Goal: Use online tool/utility: Utilize a website feature to perform a specific function

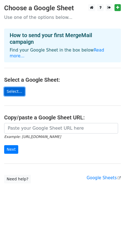
click at [15, 87] on link "Select..." at bounding box center [14, 91] width 21 height 9
click at [8, 87] on link "Select..." at bounding box center [14, 91] width 21 height 9
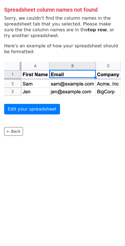
click at [66, 78] on img at bounding box center [62, 79] width 117 height 34
click at [70, 96] on main "Spreadsheet column names not found Sorry, we couldn't find the column names in …" at bounding box center [62, 68] width 125 height 136
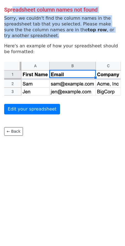
drag, startPoint x: 14, startPoint y: 11, endPoint x: 63, endPoint y: 33, distance: 54.1
click at [63, 33] on main "Spreadsheet column names not found Sorry, we couldn't find the column names in …" at bounding box center [62, 68] width 125 height 136
click at [63, 33] on p "Sorry, we couldn't find the column names in the spreadsheet tab that you select…" at bounding box center [62, 26] width 117 height 23
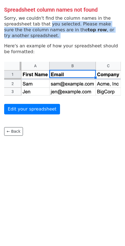
drag, startPoint x: 63, startPoint y: 33, endPoint x: 49, endPoint y: 26, distance: 16.2
click at [49, 26] on p "Sorry, we couldn't find the column names in the spreadsheet tab that you select…" at bounding box center [62, 26] width 117 height 23
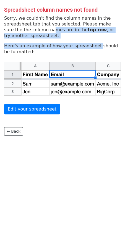
drag, startPoint x: 27, startPoint y: 30, endPoint x: 90, endPoint y: 39, distance: 63.7
click at [90, 39] on main "Spreadsheet column names not found Sorry, we couldn't find the column names in …" at bounding box center [62, 68] width 125 height 136
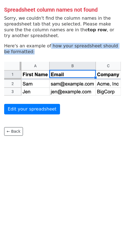
drag, startPoint x: 42, startPoint y: 50, endPoint x: 45, endPoint y: 40, distance: 10.3
click at [45, 40] on main "Spreadsheet column names not found Sorry, we couldn't find the column names in …" at bounding box center [62, 68] width 125 height 136
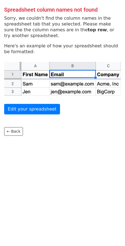
click at [42, 55] on main "Spreadsheet column names not found Sorry, we couldn't find the column names in …" at bounding box center [62, 68] width 125 height 136
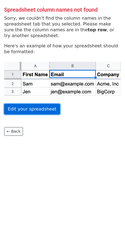
click at [32, 113] on link "Edit your spreadsheet" at bounding box center [32, 109] width 56 height 11
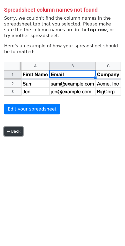
click at [17, 132] on link "← Back" at bounding box center [13, 131] width 19 height 9
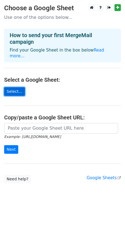
click at [11, 89] on link "Select..." at bounding box center [14, 91] width 21 height 9
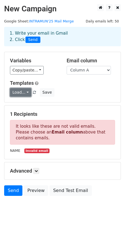
click at [25, 92] on link "Load..." at bounding box center [20, 92] width 21 height 9
click at [61, 85] on h5 "Templates" at bounding box center [62, 83] width 105 height 6
